Goal: Transaction & Acquisition: Purchase product/service

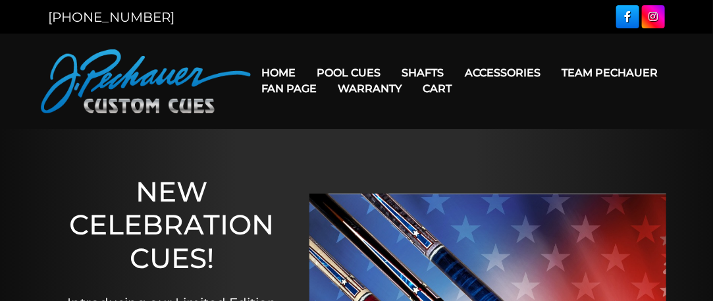
click at [344, 74] on link "Warranty" at bounding box center [369, 89] width 85 height 34
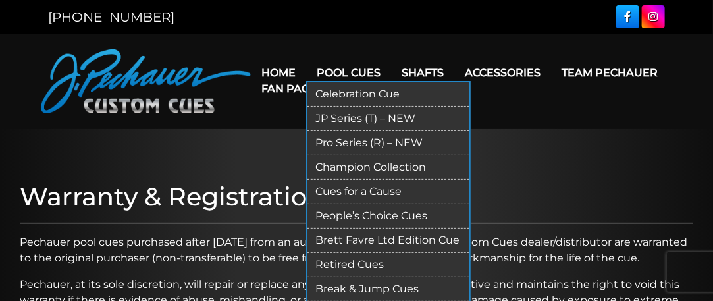
click at [333, 141] on link "Pro Series (R) – NEW" at bounding box center [388, 143] width 162 height 24
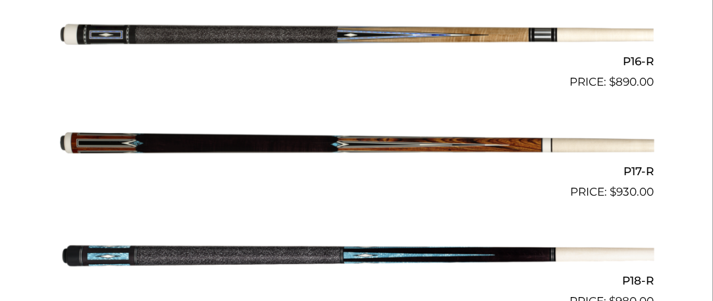
scroll to position [2085, 0]
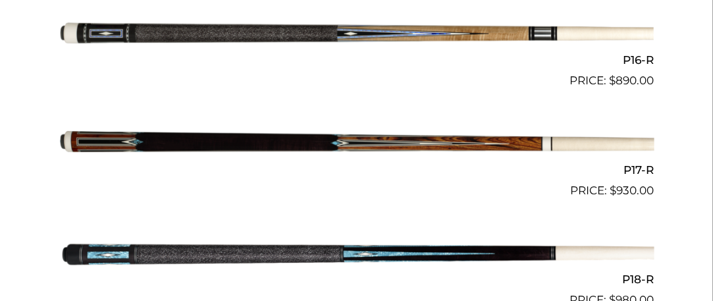
click at [282, 145] on img at bounding box center [356, 144] width 595 height 99
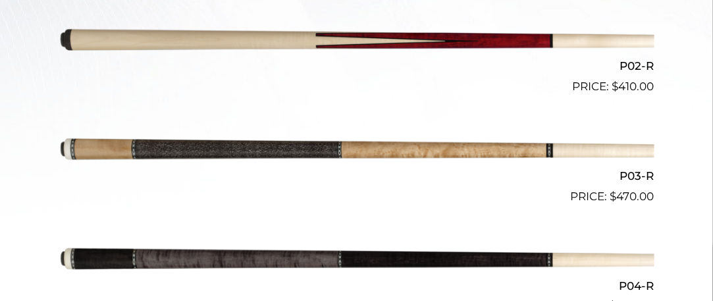
scroll to position [543, 0]
